Goal: Information Seeking & Learning: Learn about a topic

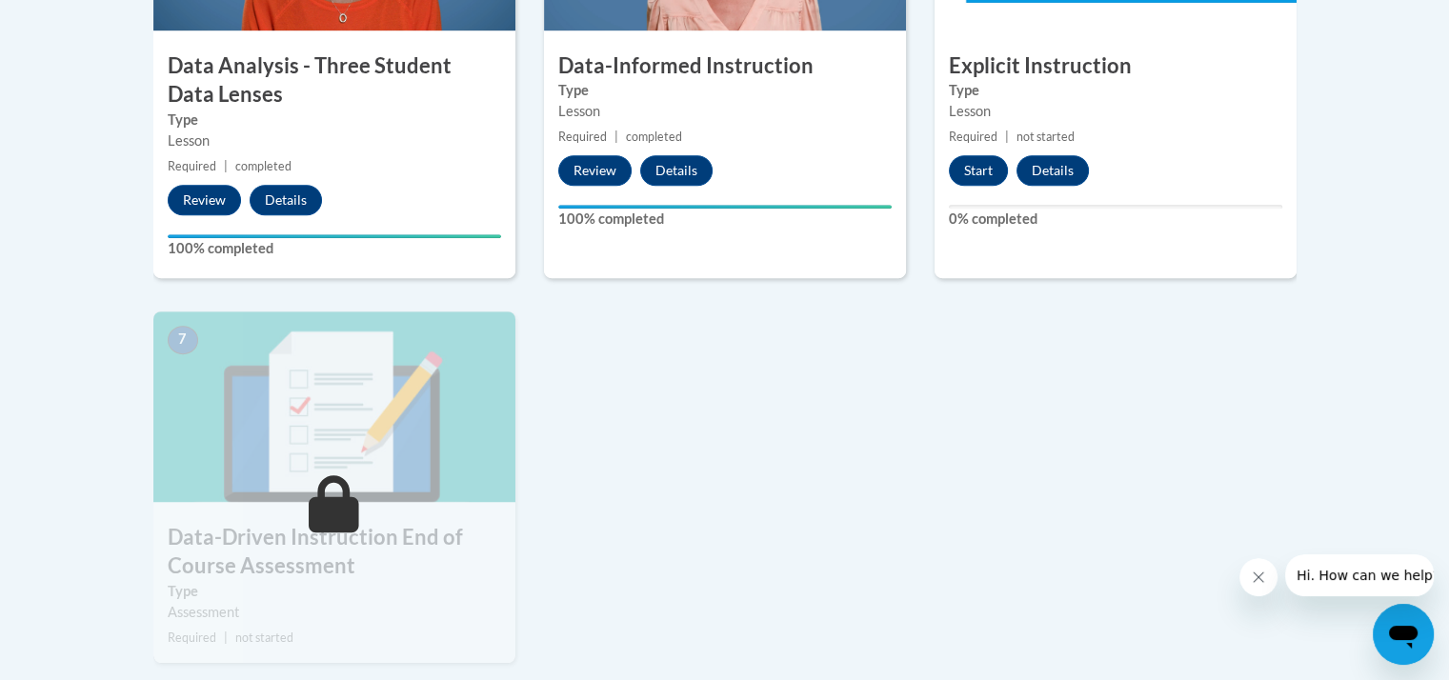
scroll to position [1278, 0]
